Goal: Task Accomplishment & Management: Complete application form

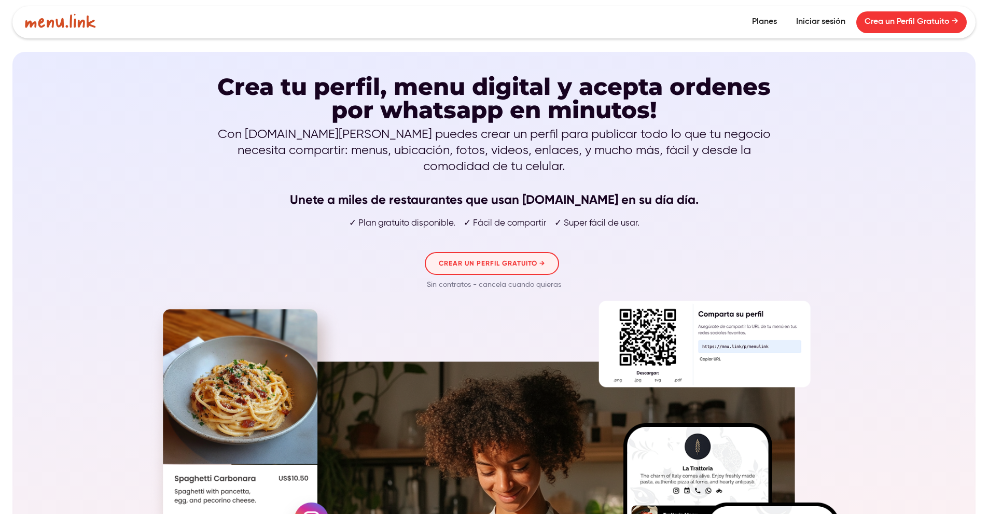
click at [475, 252] on link "CREAR UN PERFIL GRATUITO →" at bounding box center [492, 263] width 134 height 23
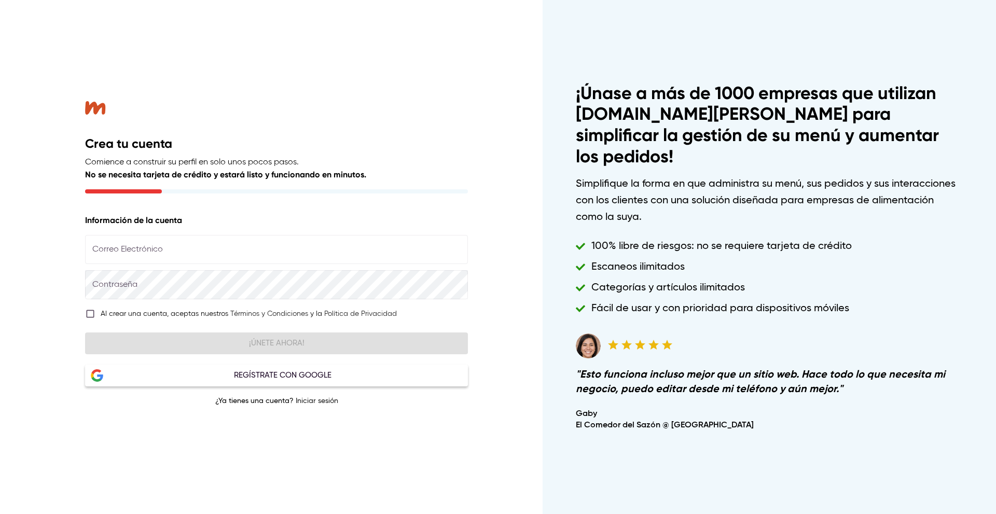
click at [128, 248] on input "text" at bounding box center [276, 249] width 383 height 29
type input "*"
